Goal: Navigation & Orientation: Find specific page/section

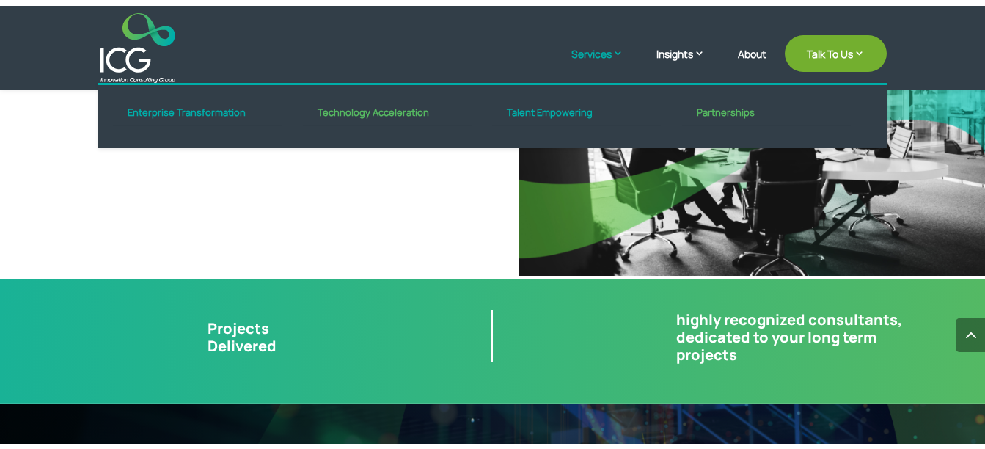
scroll to position [3120, 0]
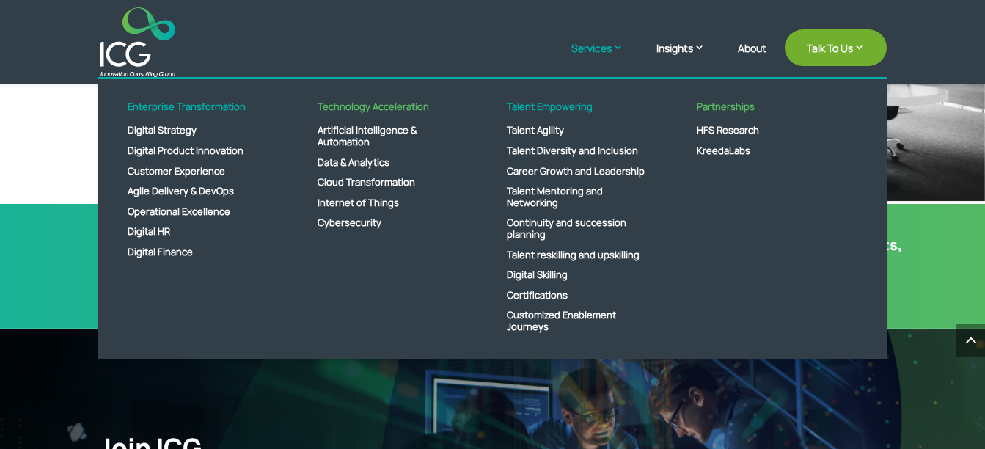
click at [595, 59] on link "Services" at bounding box center [604, 58] width 67 height 37
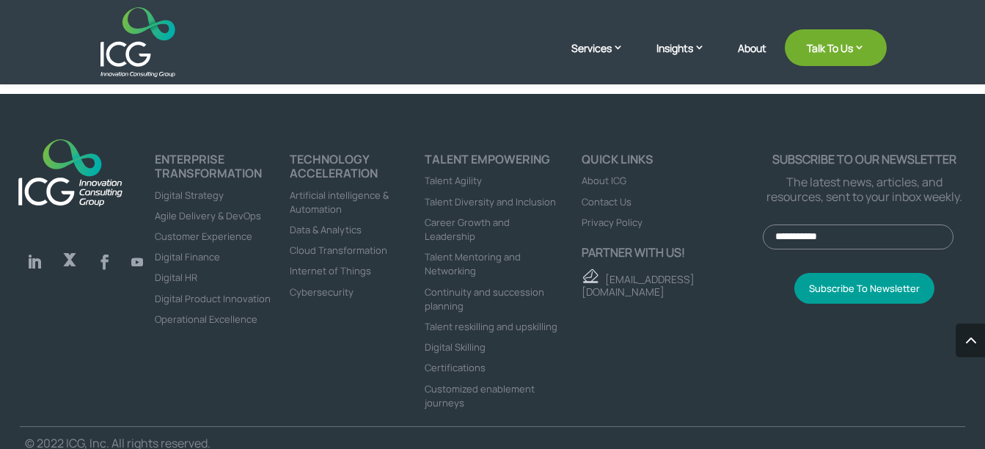
scroll to position [4009, 0]
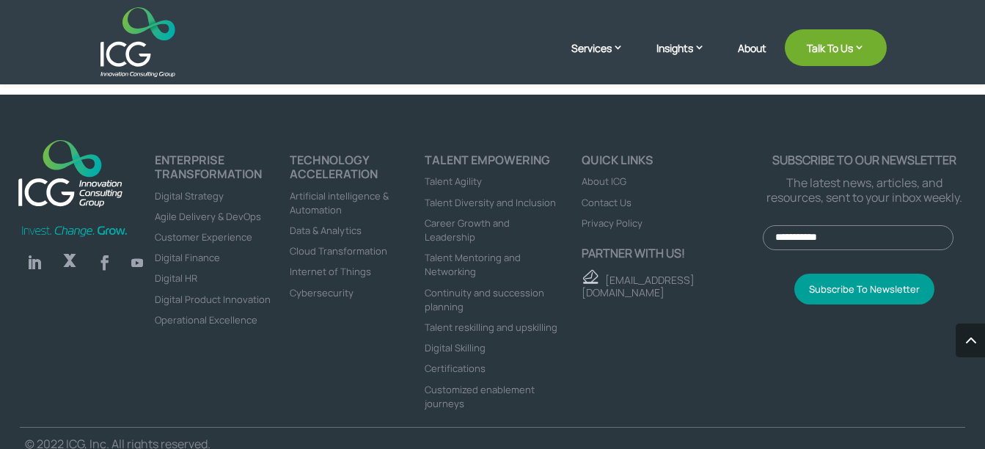
click at [601, 174] on h4 "Quick links" at bounding box center [671, 163] width 181 height 21
click at [600, 188] on span "About ICG" at bounding box center [603, 180] width 45 height 13
